Goal: Transaction & Acquisition: Purchase product/service

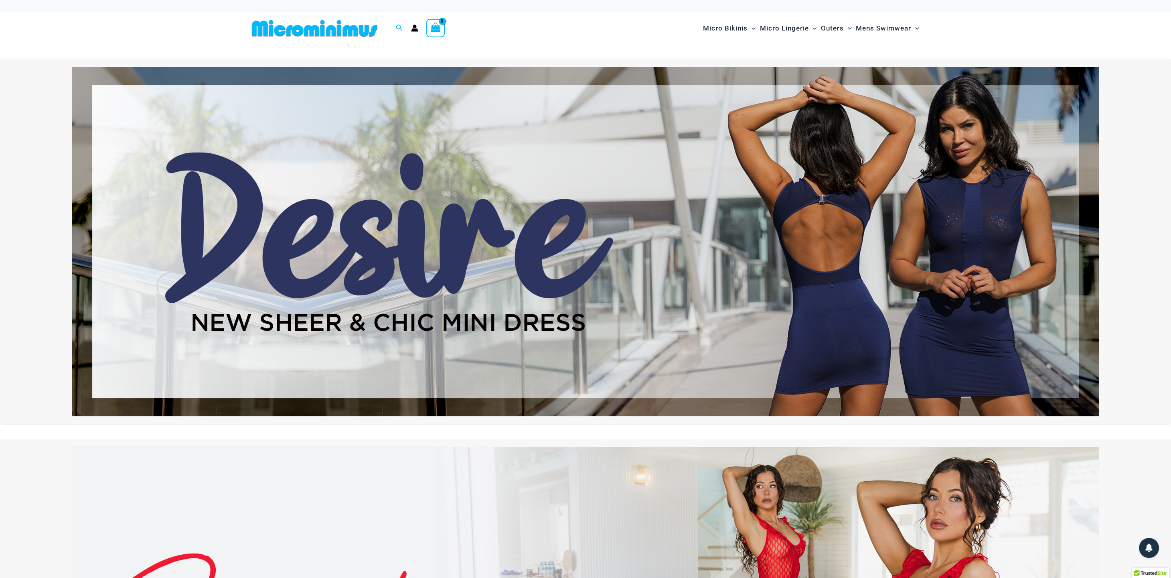
click at [503, 286] on img at bounding box center [585, 241] width 1027 height 349
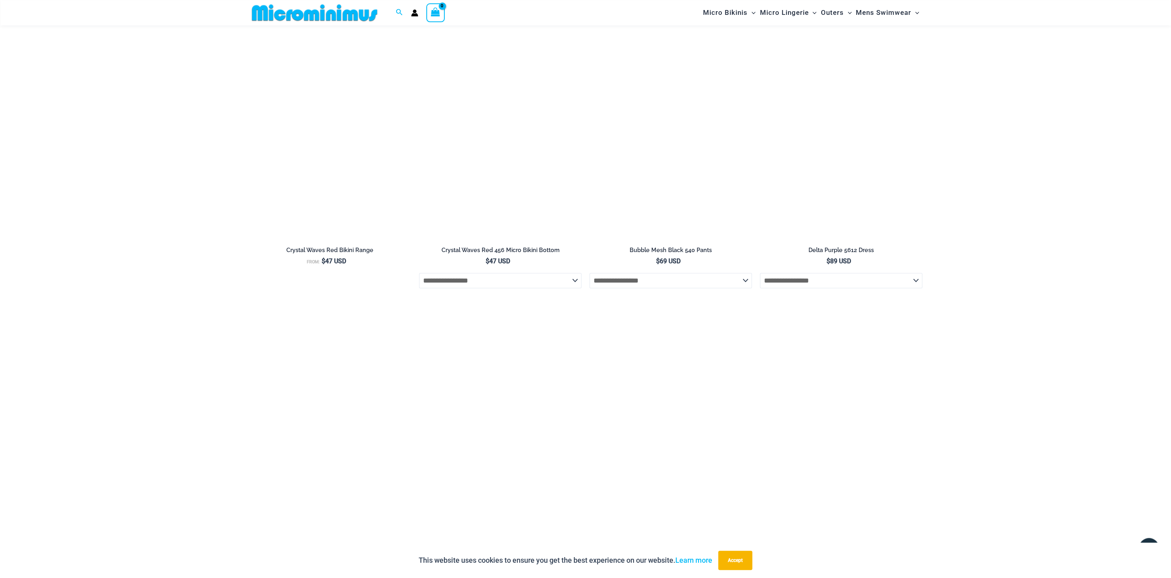
scroll to position [2235, 0]
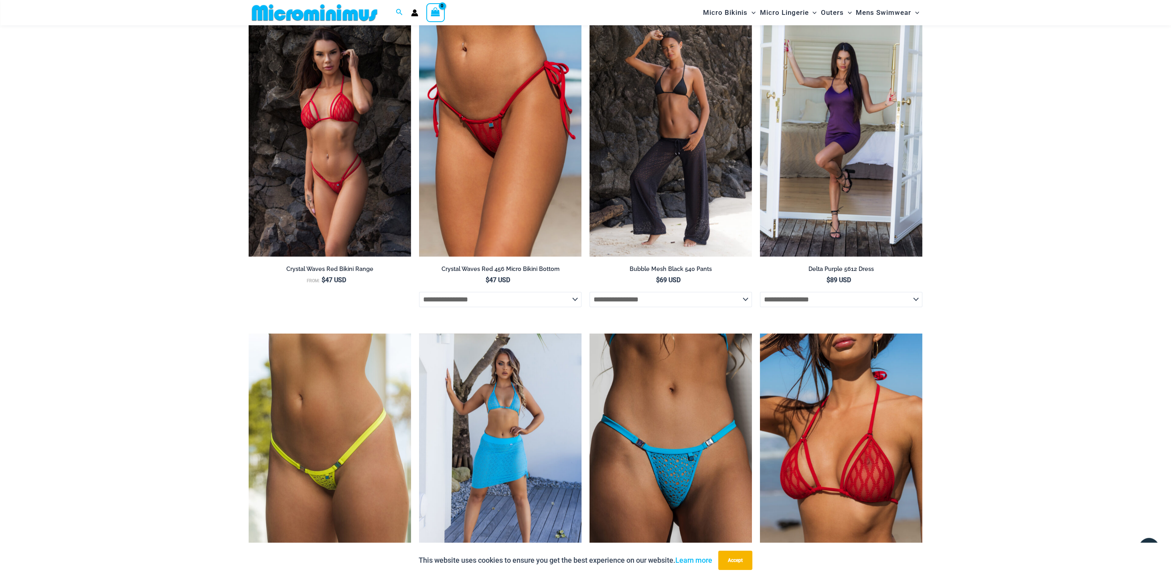
click at [503, 413] on img at bounding box center [500, 455] width 162 height 244
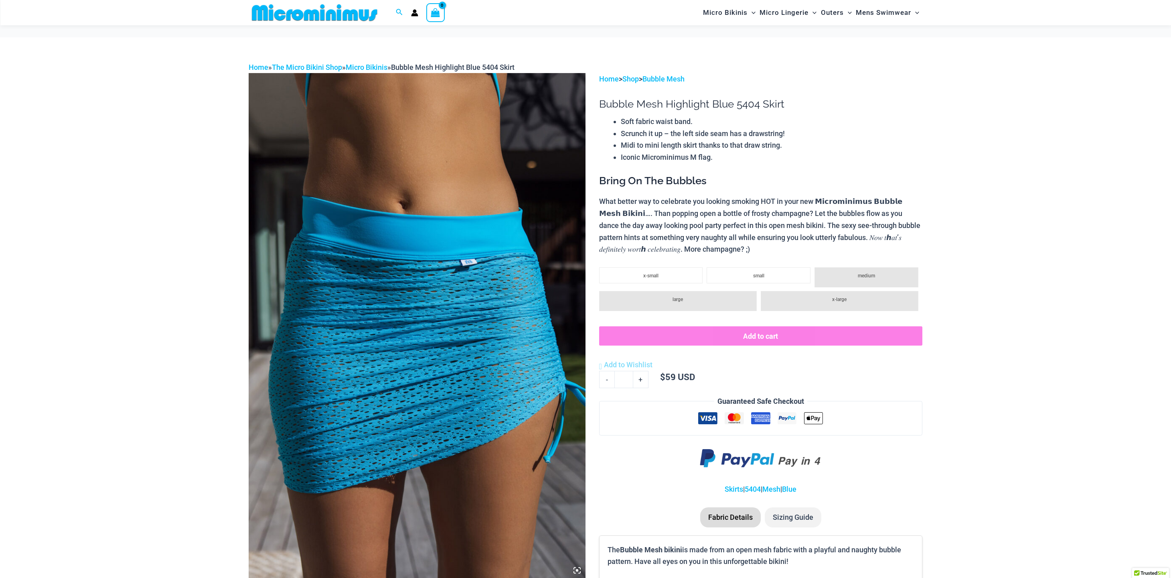
scroll to position [34, 0]
